Goal: Check status: Check status

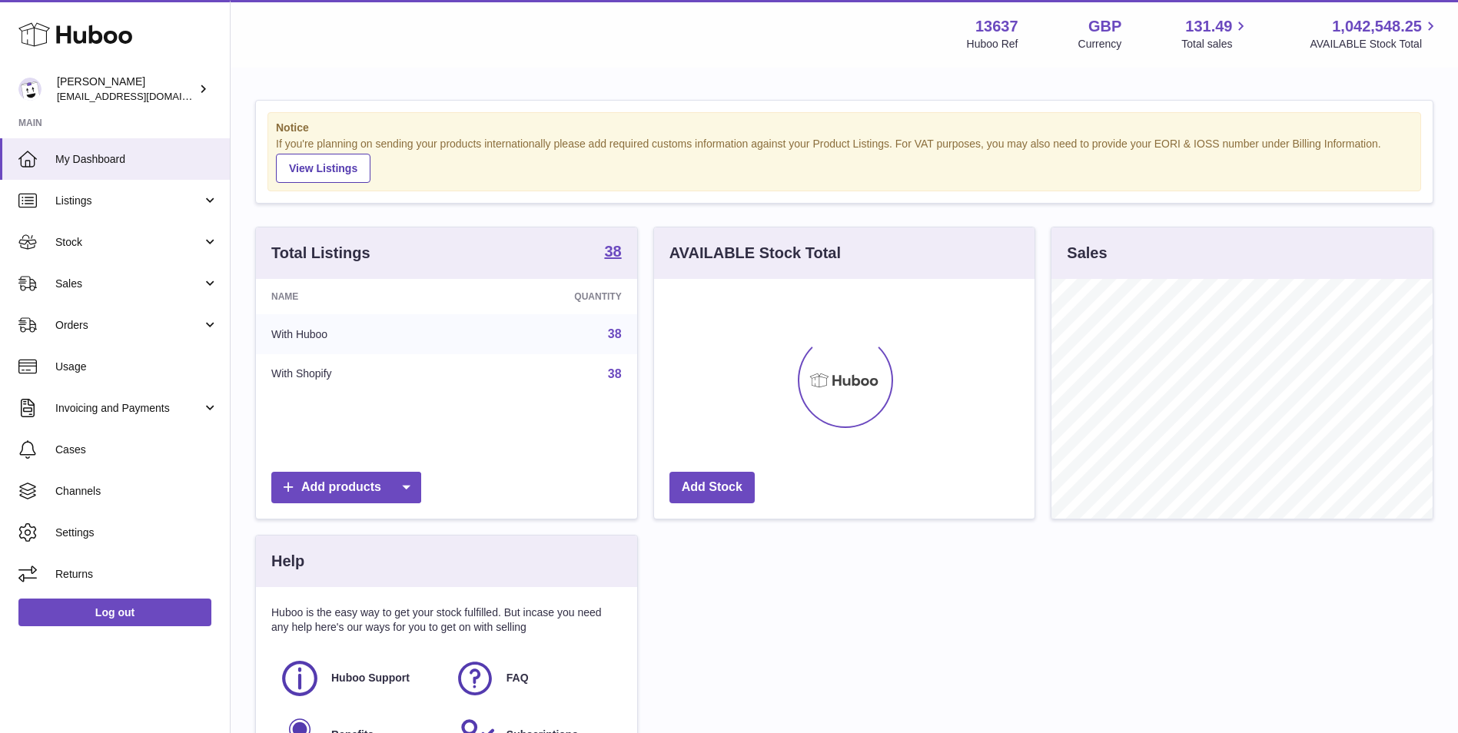
scroll to position [240, 381]
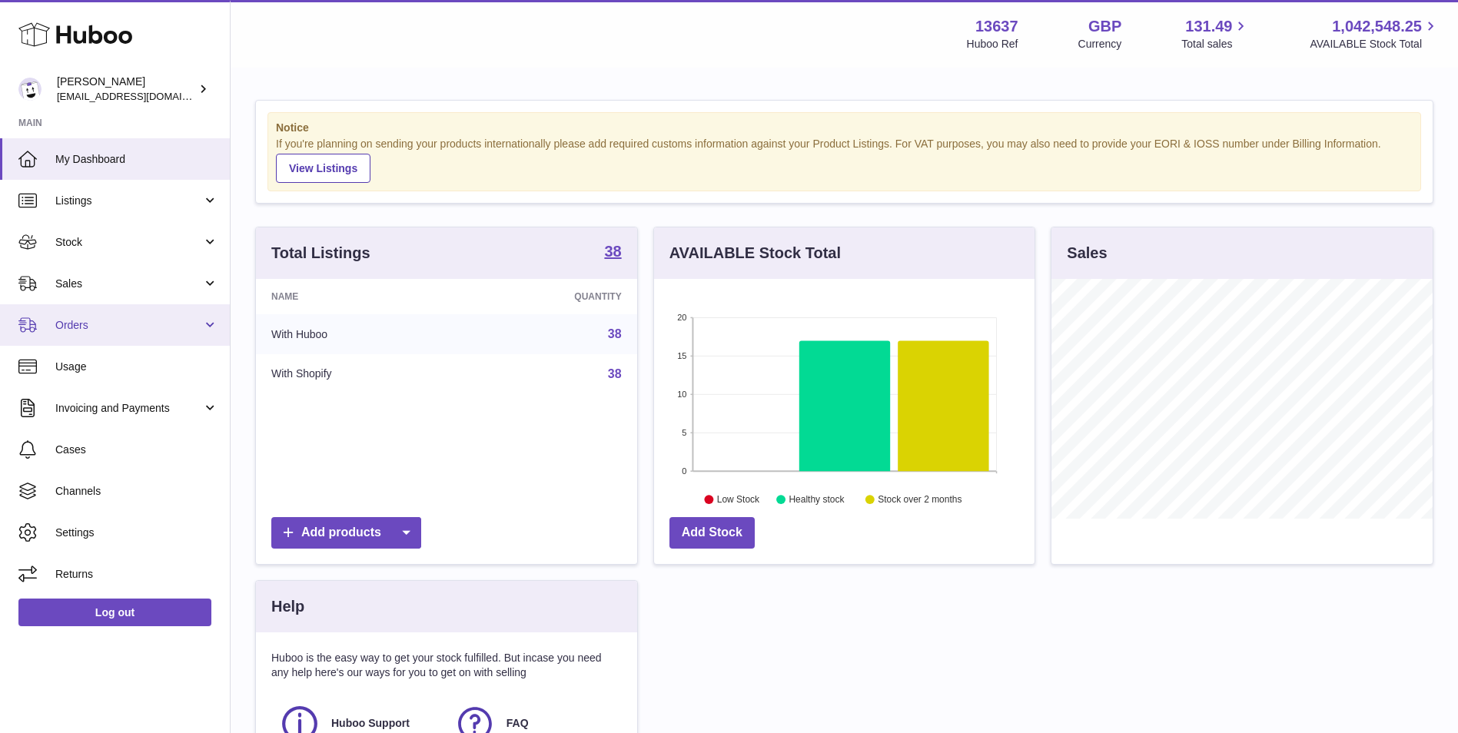
click at [111, 321] on span "Orders" at bounding box center [128, 325] width 147 height 15
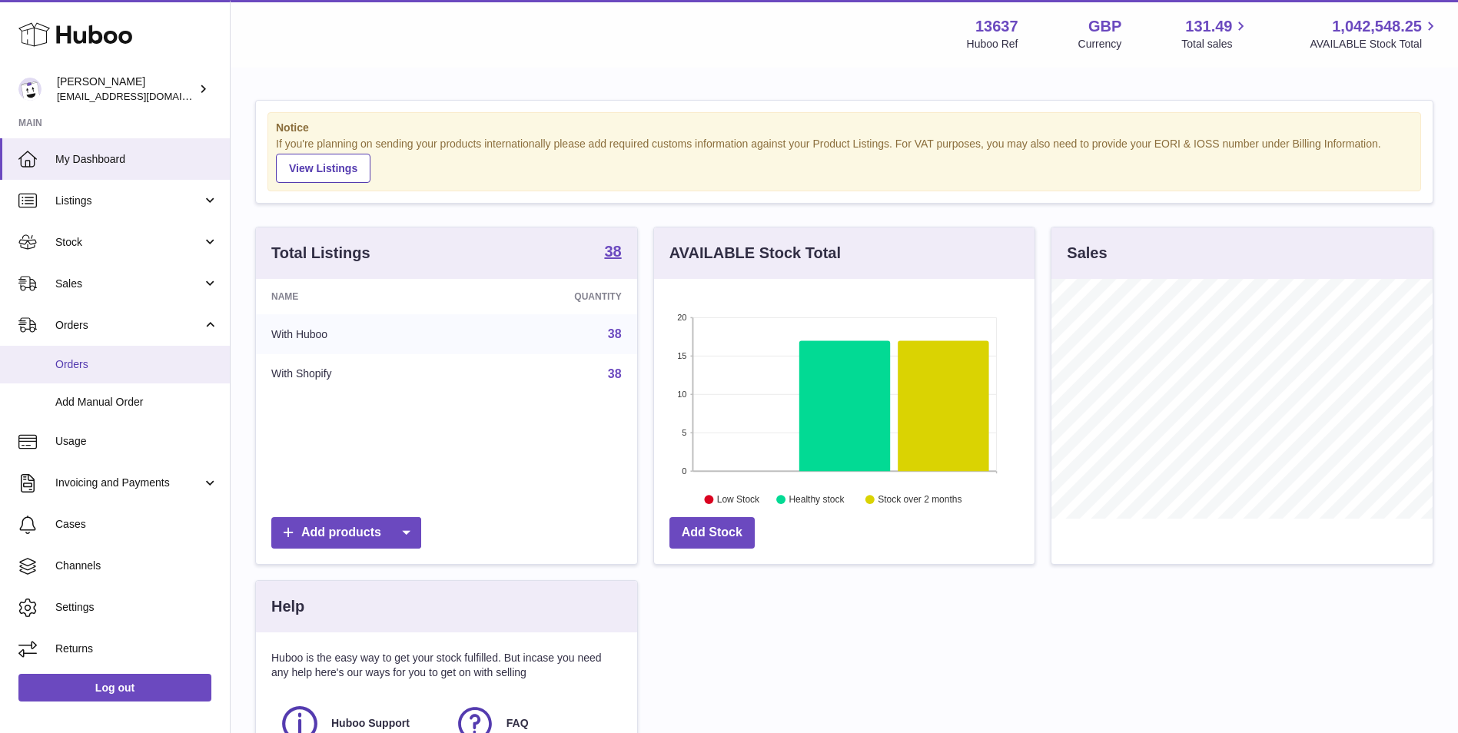
click at [116, 359] on span "Orders" at bounding box center [136, 364] width 163 height 15
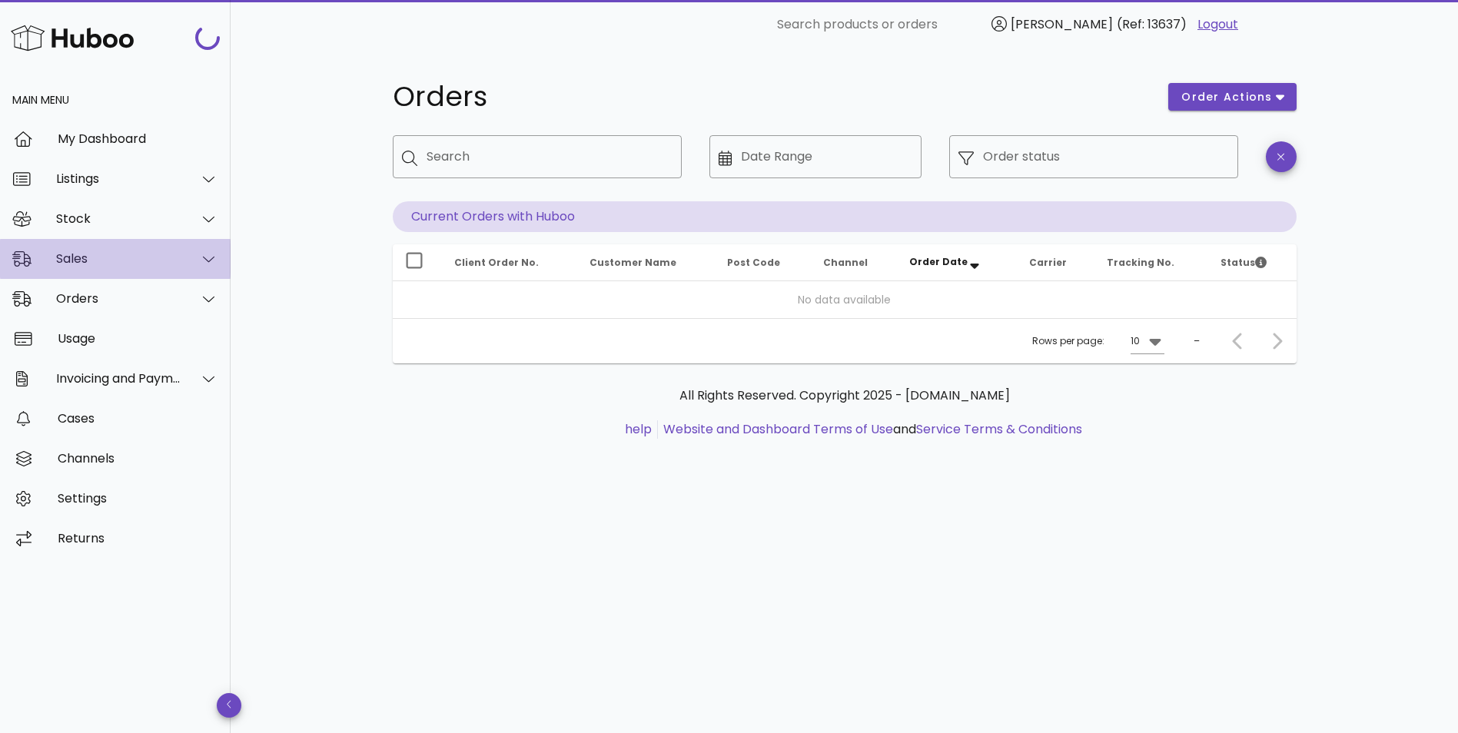
click at [141, 256] on div "Sales" at bounding box center [118, 258] width 125 height 15
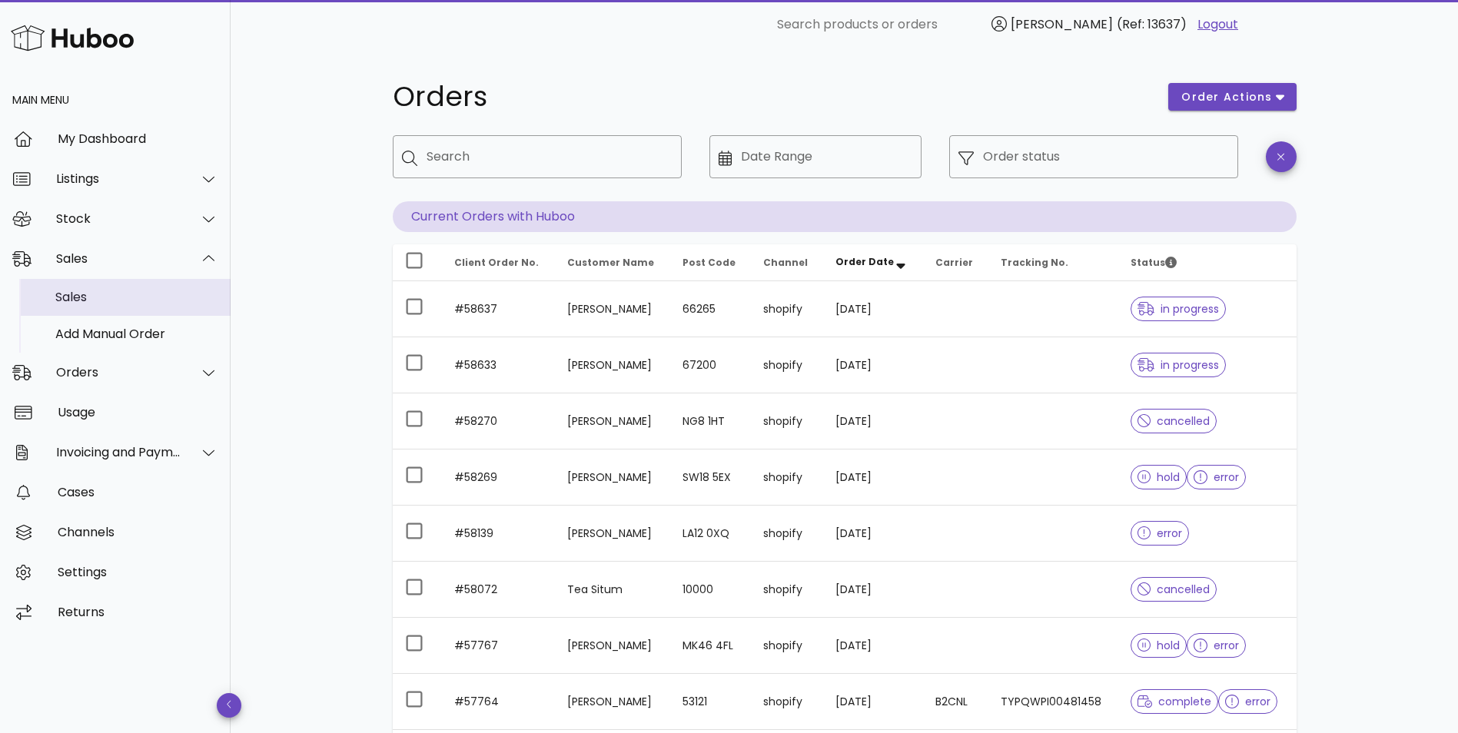
click at [104, 301] on div "Sales" at bounding box center [136, 297] width 163 height 15
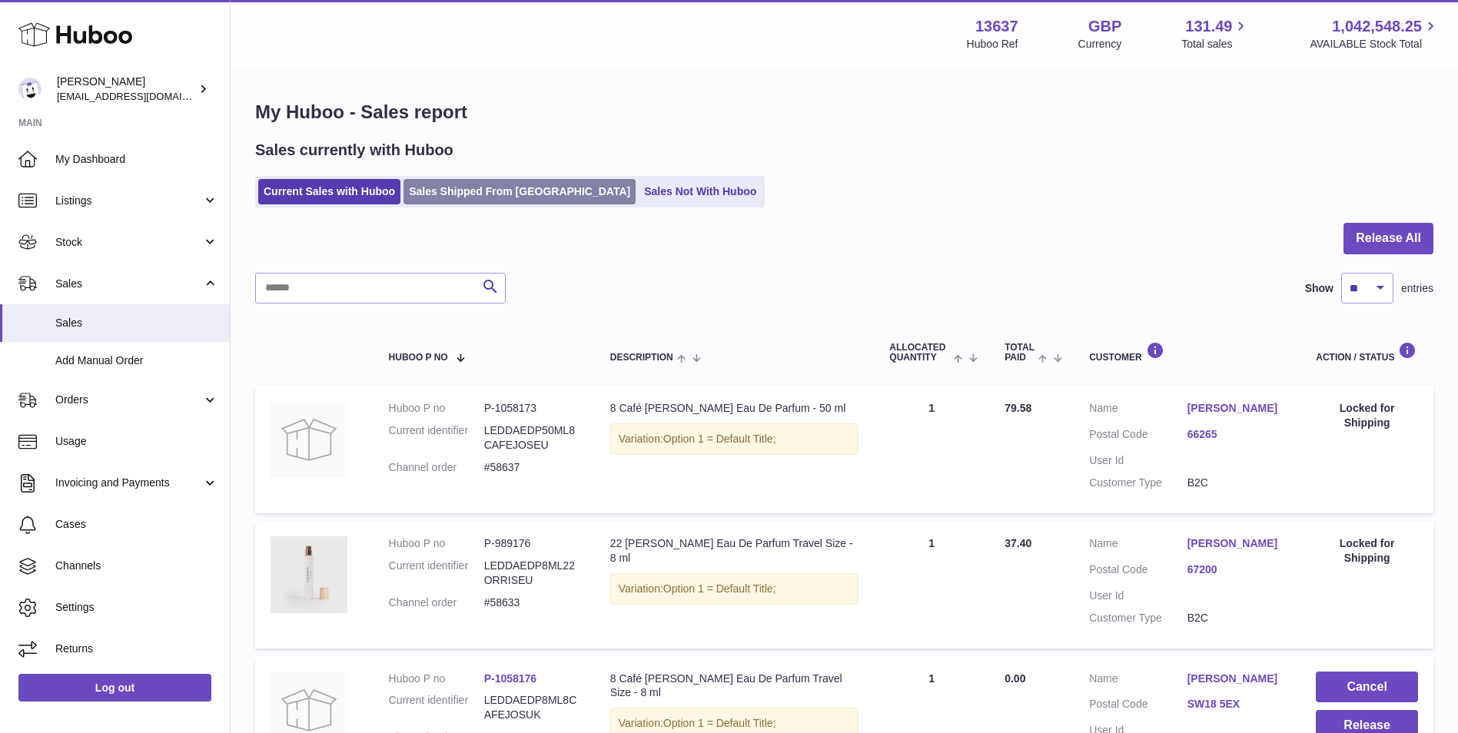
click at [457, 181] on link "Sales Shipped From Huboo" at bounding box center [520, 191] width 232 height 25
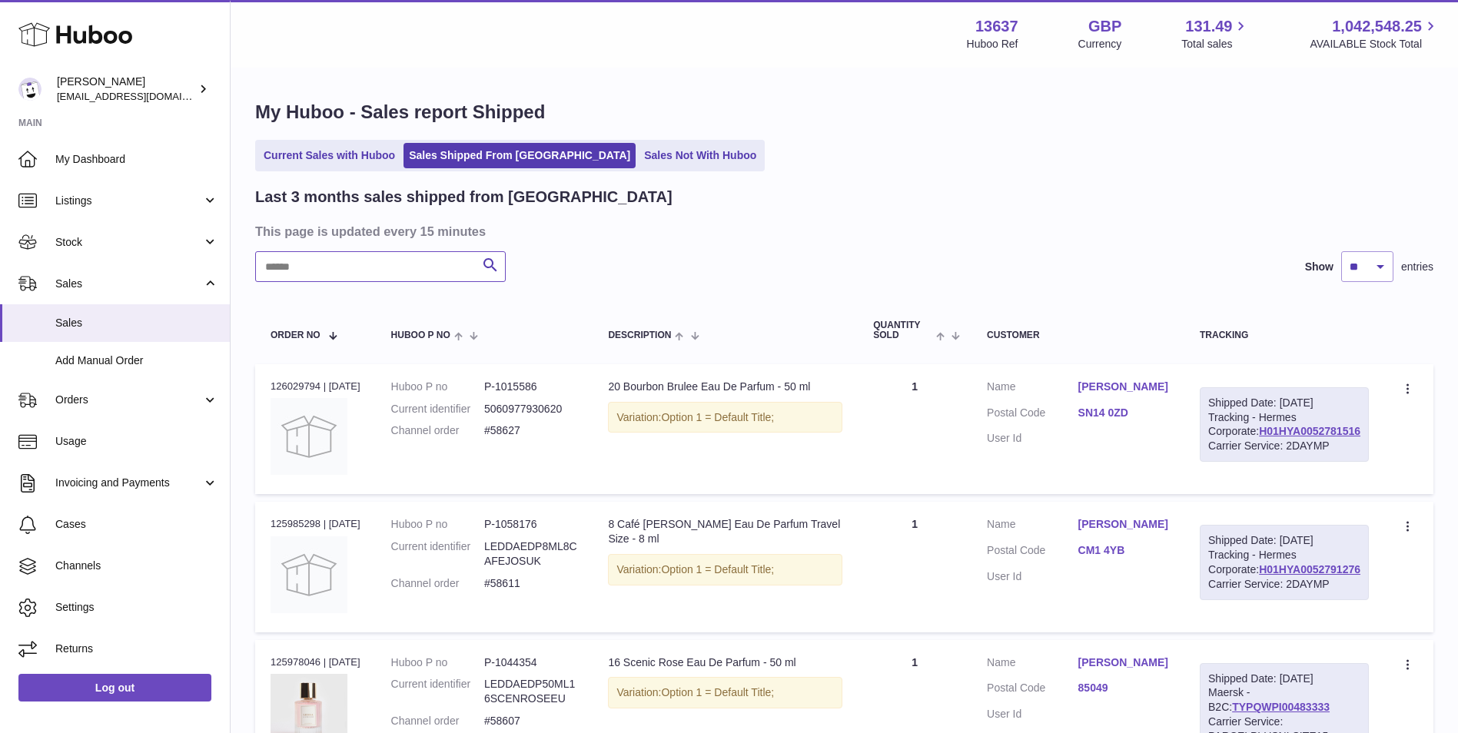
click at [391, 269] on input "text" at bounding box center [380, 266] width 251 height 31
paste input "******"
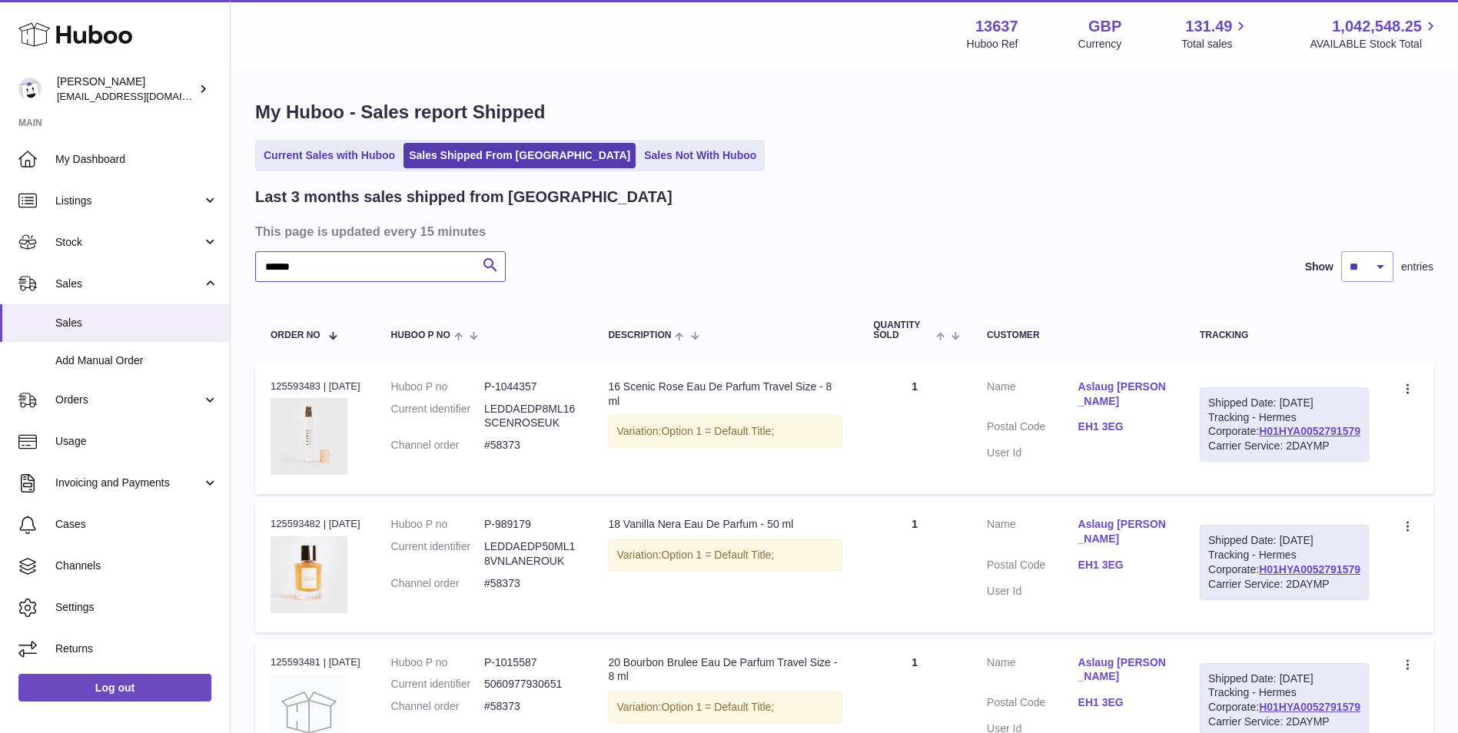
type input "******"
click at [301, 387] on div "Order no 125593483 | [DATE]" at bounding box center [316, 387] width 90 height 14
copy div "125593483"
